Goal: Task Accomplishment & Management: Complete application form

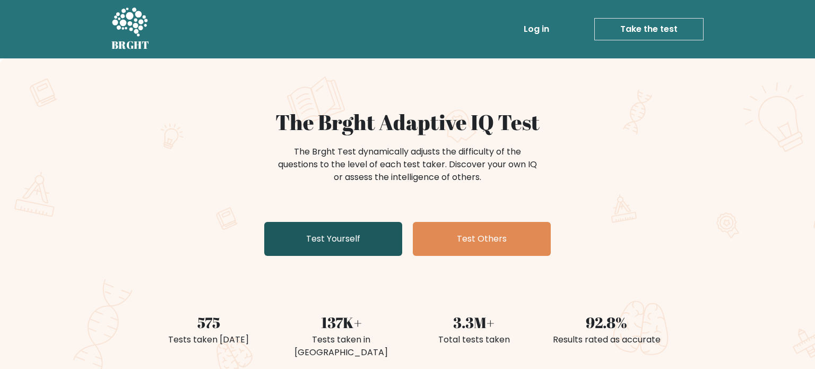
click at [280, 245] on link "Test Yourself" at bounding box center [333, 239] width 138 height 34
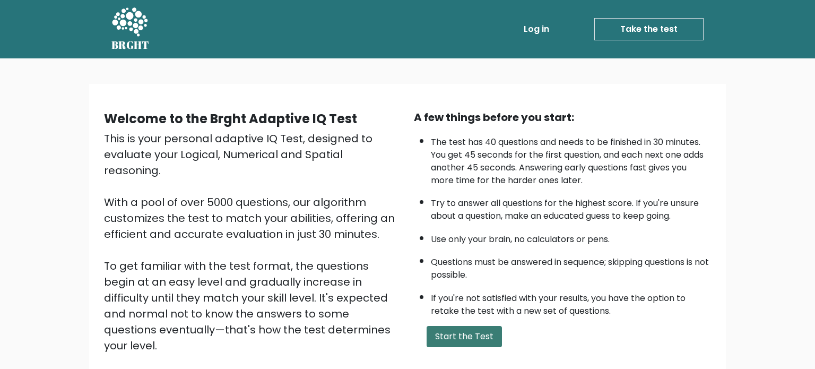
click at [452, 326] on button "Start the Test" at bounding box center [463, 336] width 75 height 21
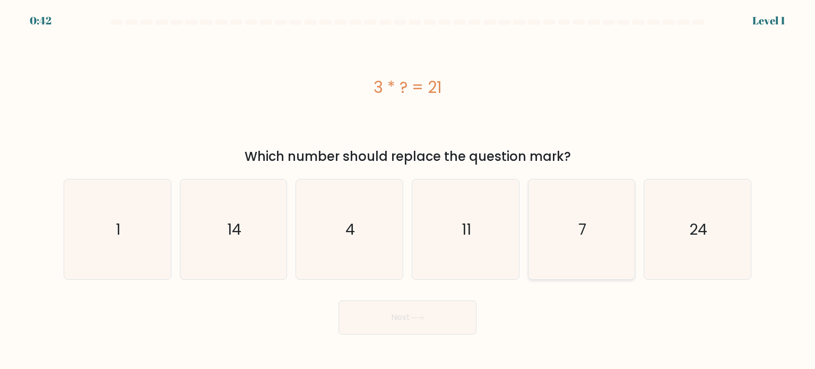
click at [567, 225] on icon "7" at bounding box center [581, 229] width 100 height 100
click at [408, 190] on input "e. 7" at bounding box center [407, 187] width 1 height 5
radio input "true"
click at [429, 319] on button "Next" at bounding box center [407, 317] width 138 height 34
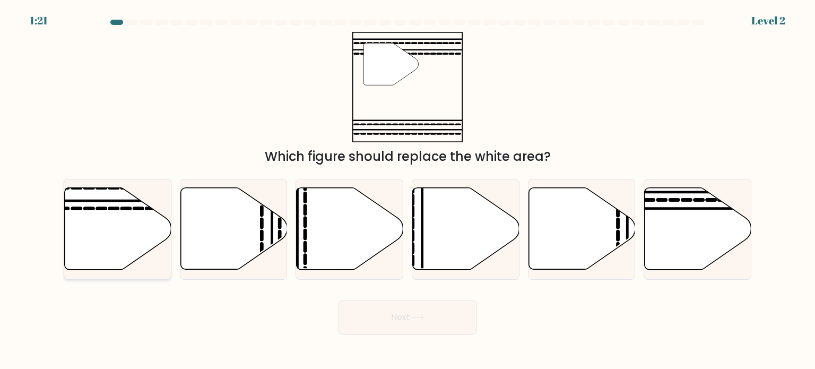
click at [94, 221] on icon at bounding box center [118, 229] width 107 height 82
click at [407, 190] on input "a." at bounding box center [407, 187] width 1 height 5
radio input "true"
click at [400, 317] on button "Next" at bounding box center [407, 317] width 138 height 34
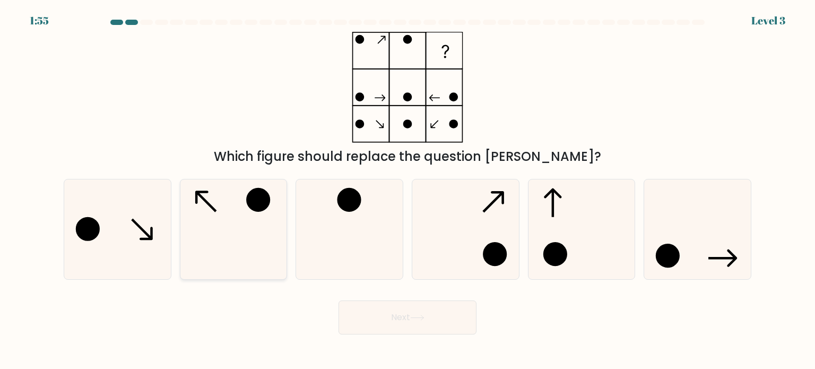
click at [212, 230] on icon at bounding box center [233, 229] width 100 height 100
click at [407, 190] on input "b." at bounding box center [407, 187] width 1 height 5
radio input "true"
click at [363, 319] on button "Next" at bounding box center [407, 317] width 138 height 34
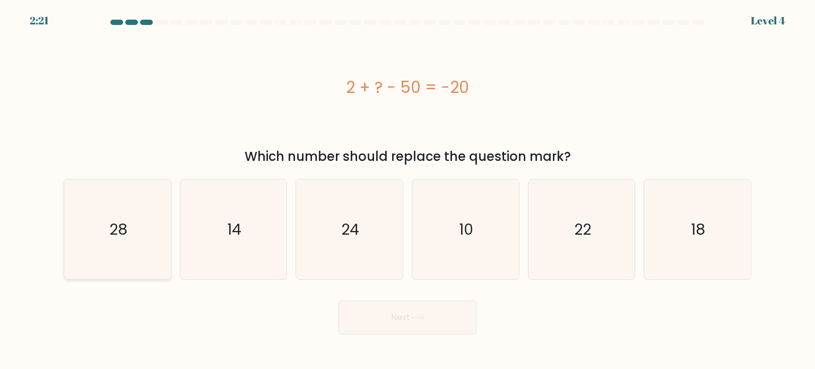
click at [121, 232] on text "28" at bounding box center [118, 228] width 18 height 21
click at [407, 190] on input "a. 28" at bounding box center [407, 187] width 1 height 5
radio input "true"
click at [378, 331] on button "Next" at bounding box center [407, 317] width 138 height 34
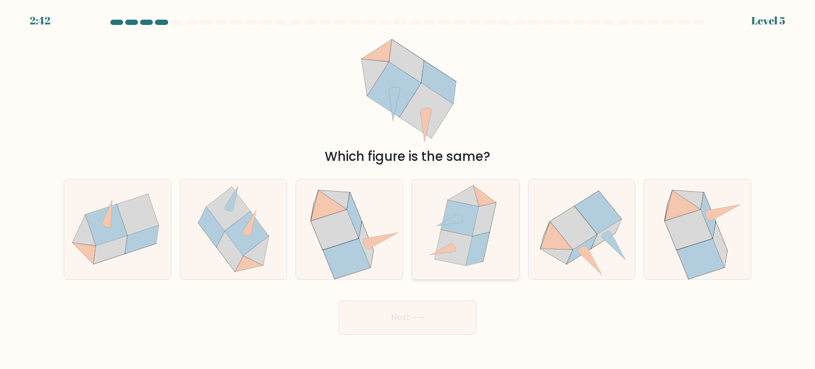
click at [450, 257] on icon at bounding box center [453, 247] width 38 height 36
click at [408, 190] on input "d." at bounding box center [407, 187] width 1 height 5
radio input "true"
click at [401, 320] on button "Next" at bounding box center [407, 317] width 138 height 34
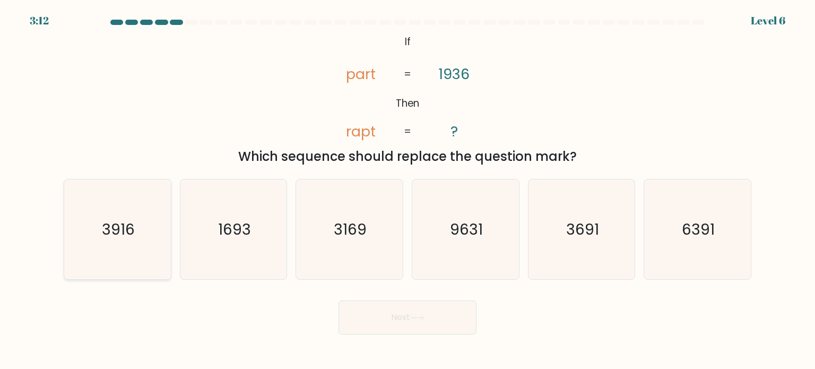
click at [126, 210] on icon "3916" at bounding box center [117, 229] width 100 height 100
click at [407, 190] on input "a. 3916" at bounding box center [407, 187] width 1 height 5
radio input "true"
click at [363, 322] on button "Next" at bounding box center [407, 317] width 138 height 34
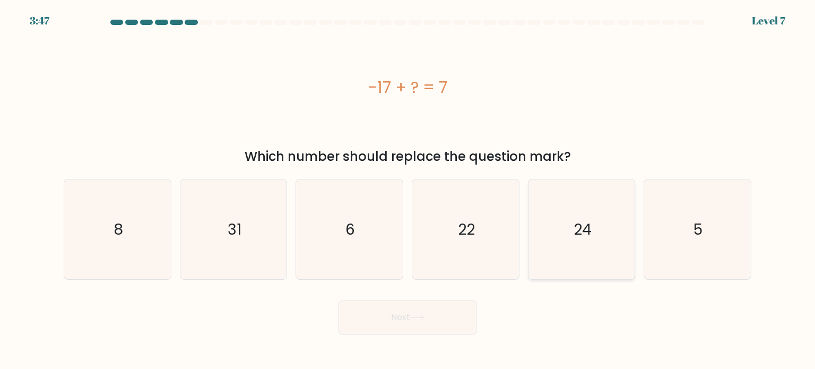
click at [576, 233] on text "24" at bounding box center [582, 228] width 18 height 21
click at [408, 190] on input "e. 24" at bounding box center [407, 187] width 1 height 5
radio input "true"
click at [387, 322] on button "Next" at bounding box center [407, 317] width 138 height 34
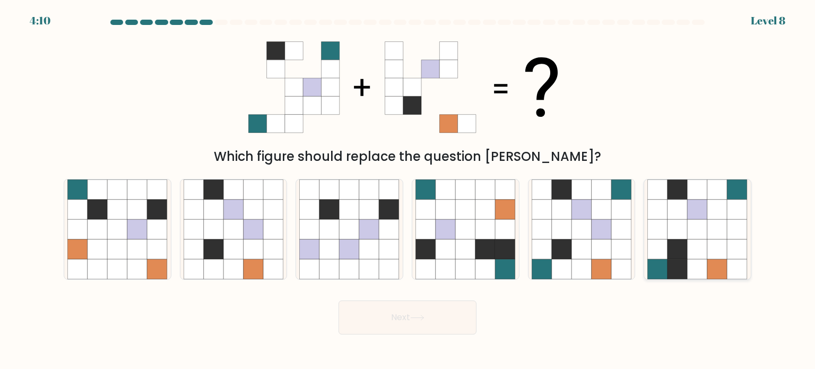
click at [709, 240] on icon at bounding box center [717, 249] width 20 height 20
click at [408, 190] on input "f." at bounding box center [407, 187] width 1 height 5
radio input "true"
click at [407, 325] on button "Next" at bounding box center [407, 317] width 138 height 34
